Goal: Use online tool/utility: Use online tool/utility

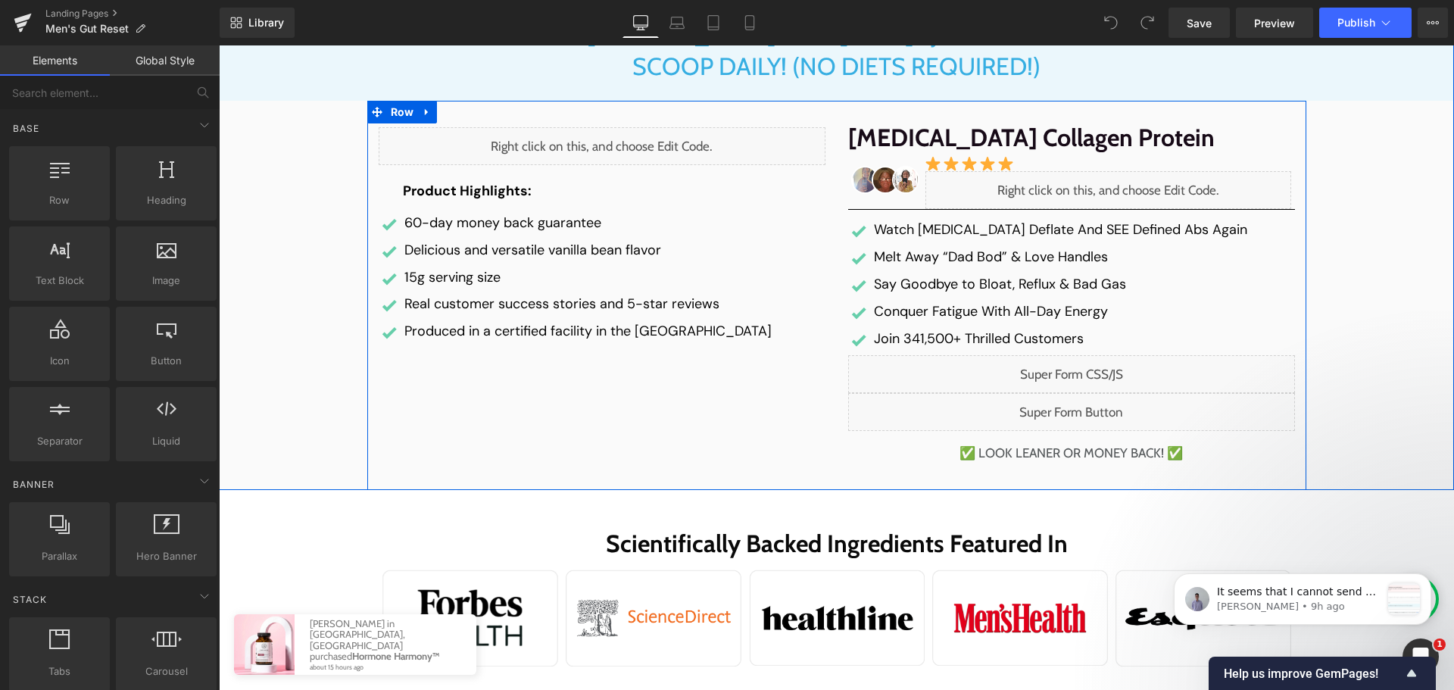
scroll to position [217, 0]
click at [1083, 376] on div "Liquid" at bounding box center [1071, 373] width 447 height 38
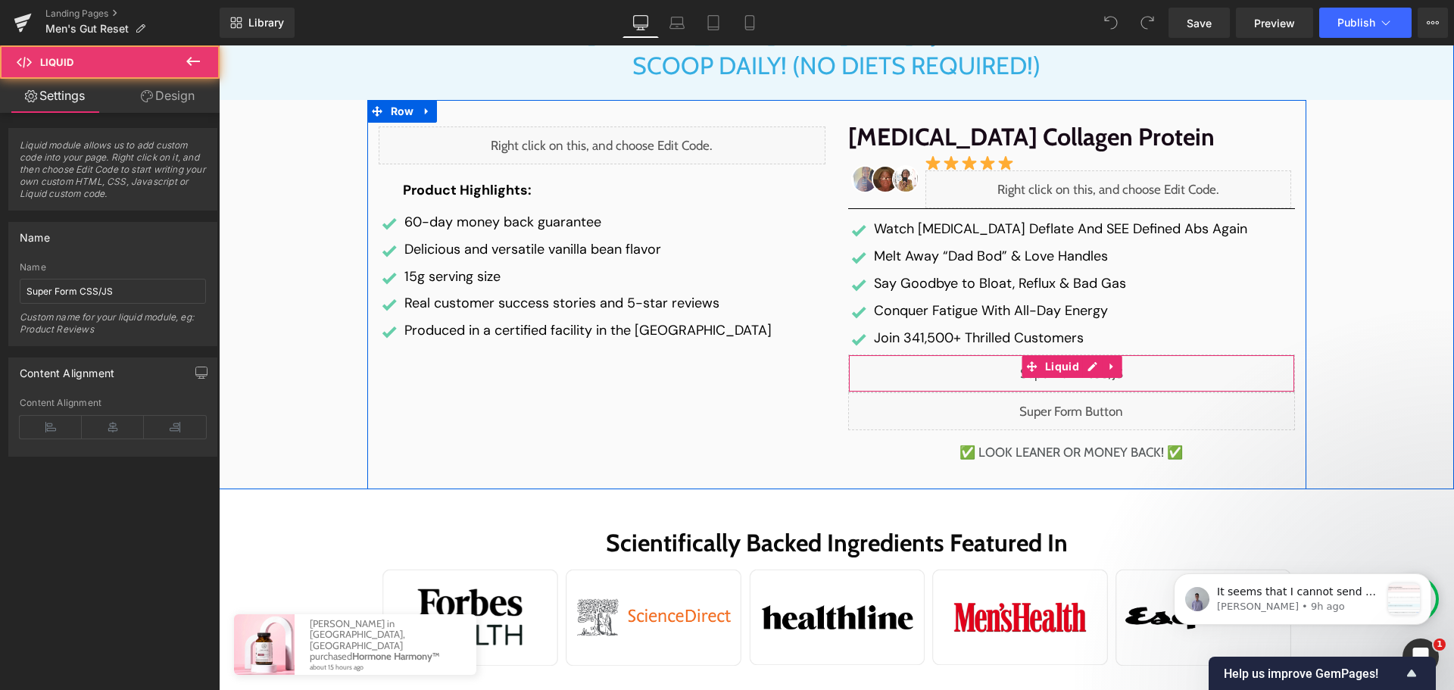
click at [1089, 371] on div "Liquid" at bounding box center [1071, 373] width 447 height 38
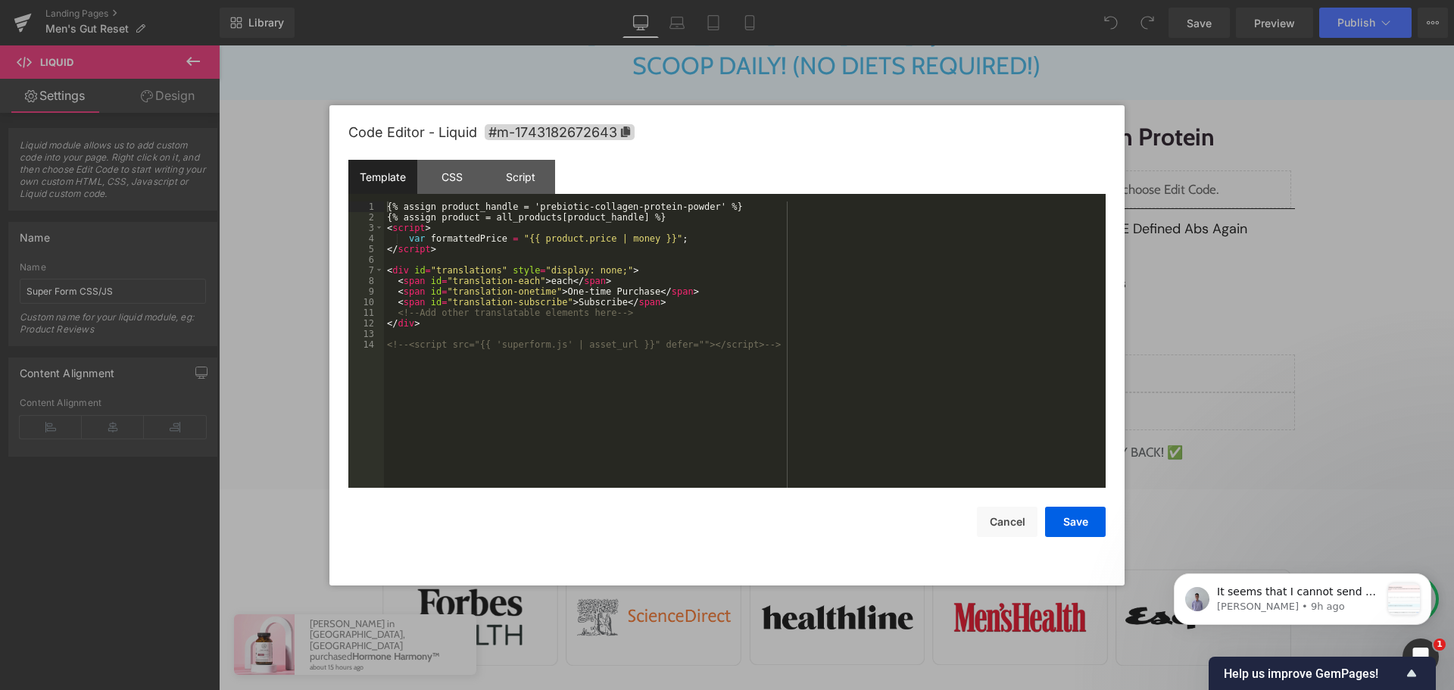
click at [478, 401] on div "{% assign product_handle = 'prebiotic-collagen-protein-powder' %} {% assign pro…" at bounding box center [745, 354] width 722 height 307
drag, startPoint x: 525, startPoint y: 170, endPoint x: 522, endPoint y: 189, distance: 20.0
click at [525, 170] on div "Script" at bounding box center [520, 177] width 69 height 34
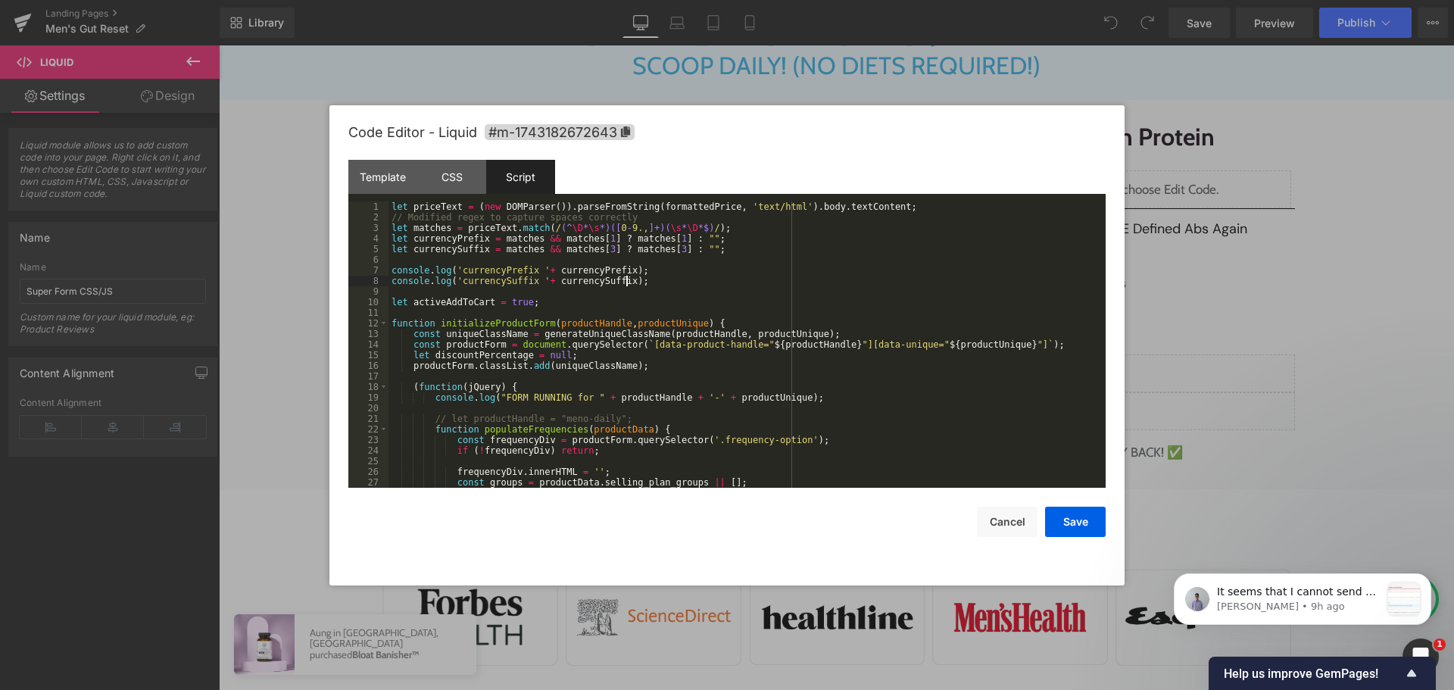
click at [854, 281] on div "let priceText = ( new DOMParser ( )) . parseFromString ( formattedPrice , 'text…" at bounding box center [743, 354] width 711 height 307
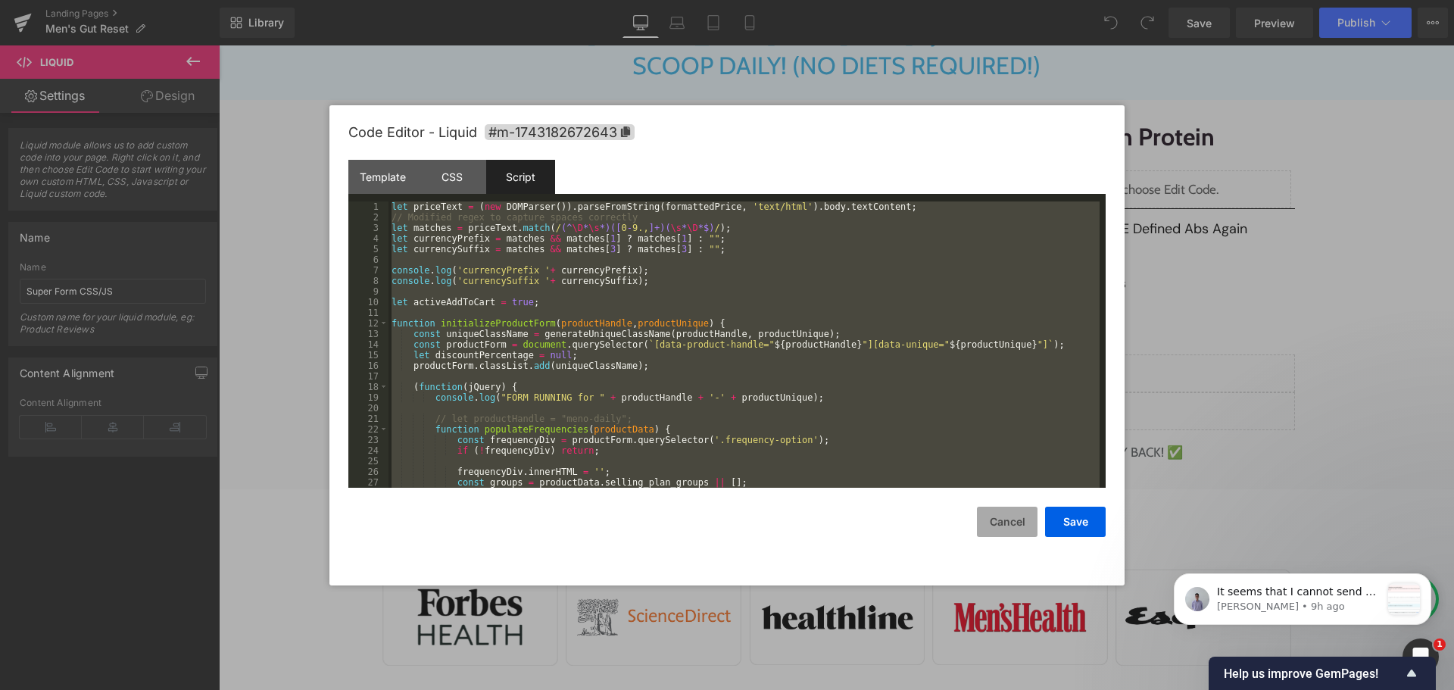
click at [996, 515] on button "Cancel" at bounding box center [1007, 522] width 61 height 30
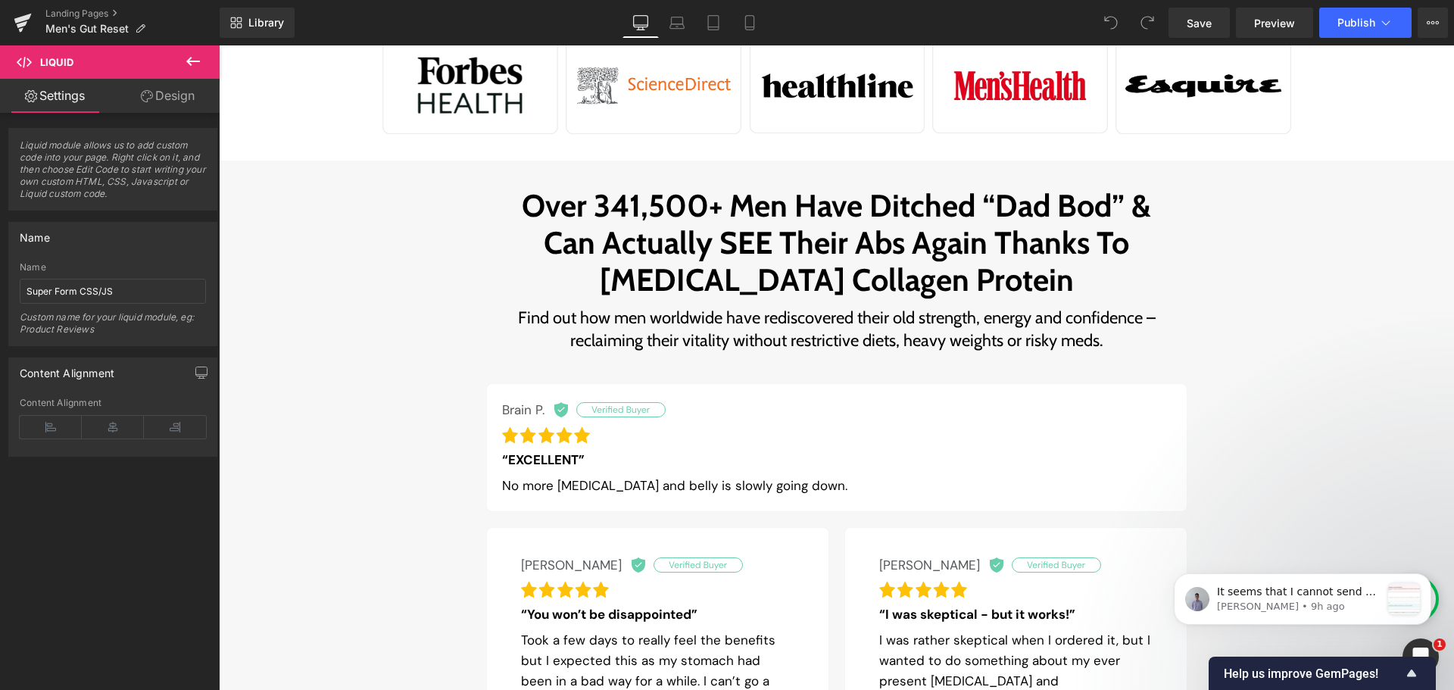
scroll to position [750, 0]
